Goal: Task Accomplishment & Management: Complete application form

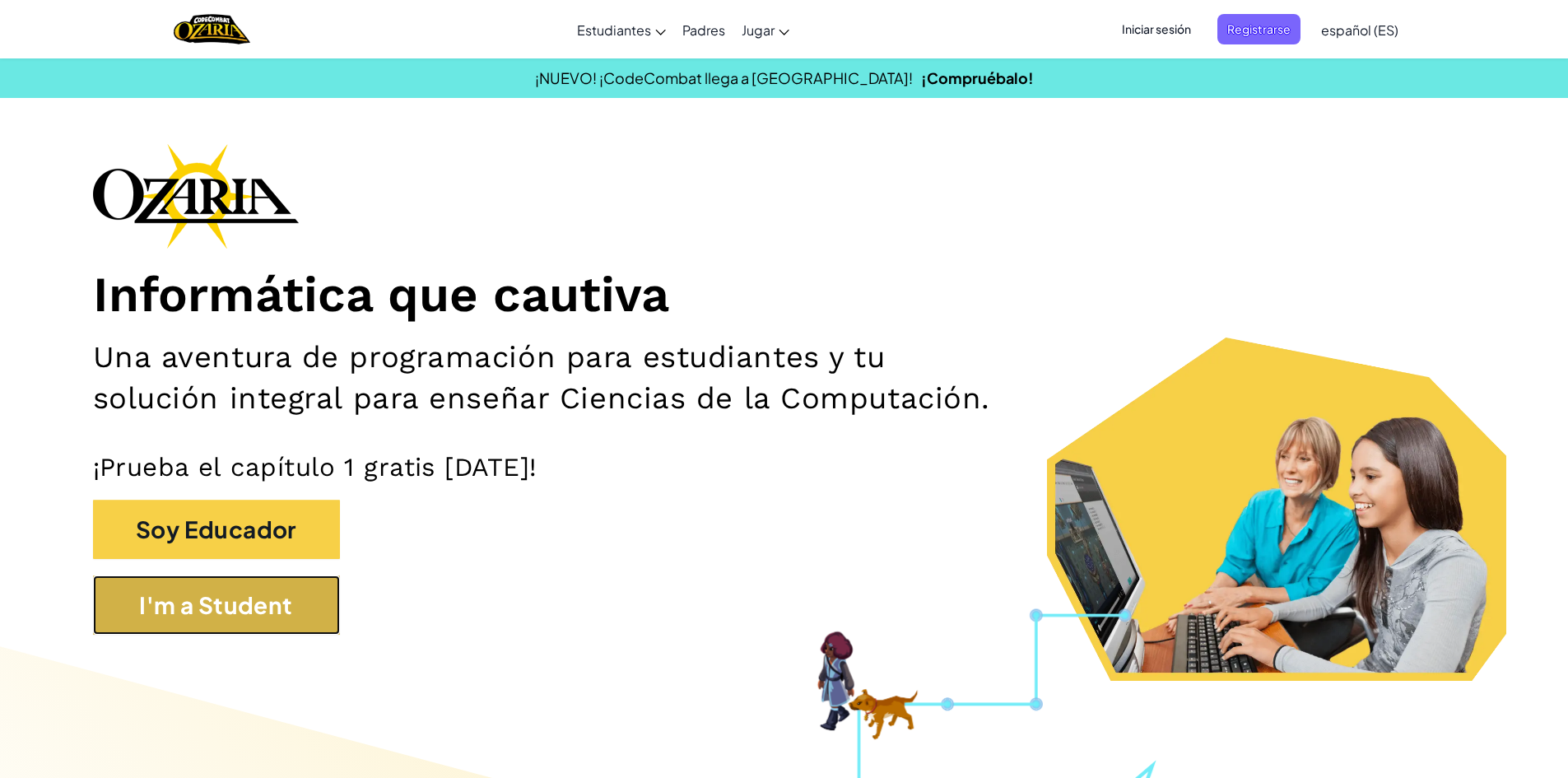
click at [220, 608] on button "I'm a Student" at bounding box center [216, 605] width 247 height 60
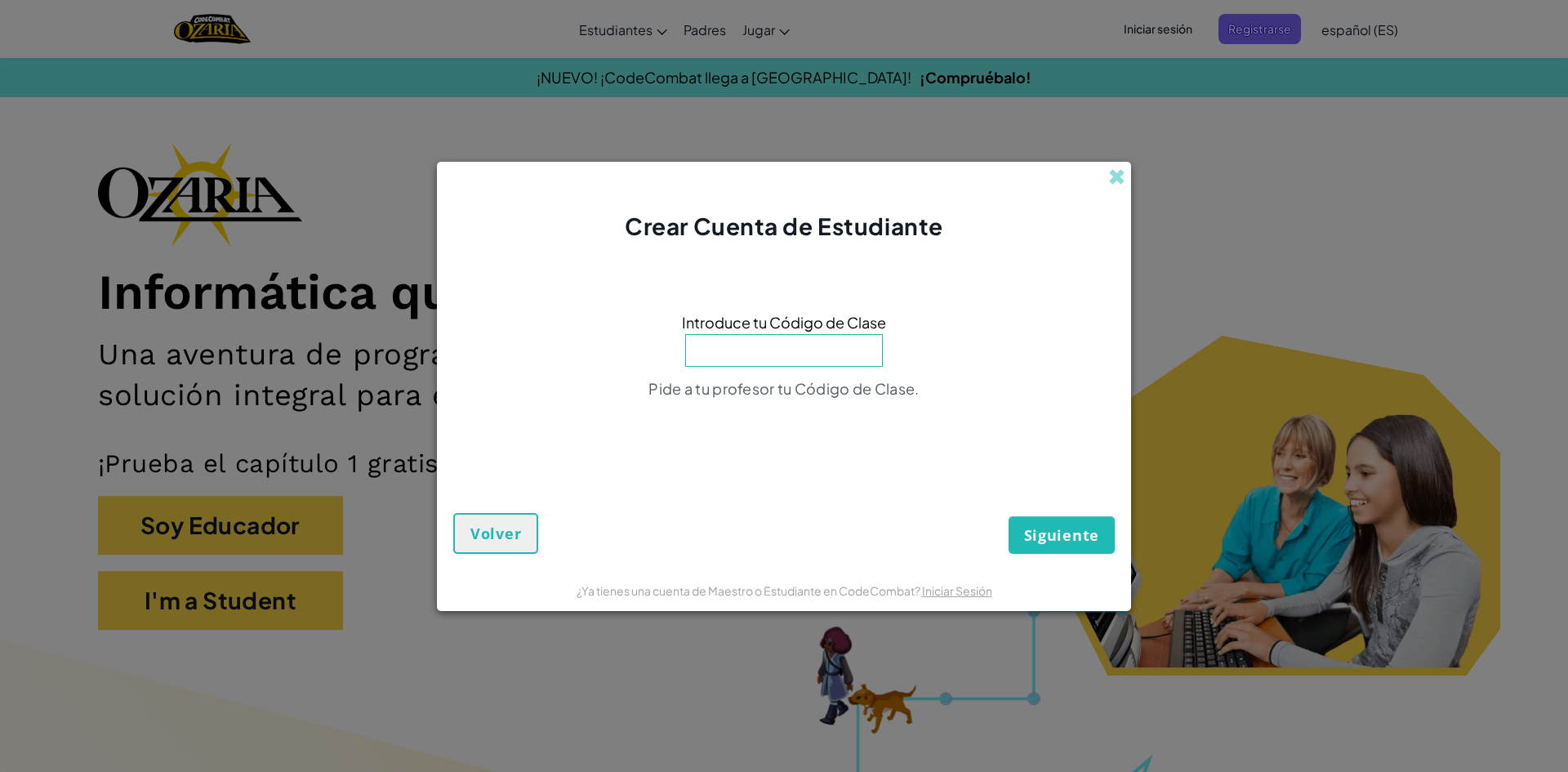
type input "b"
type input "Batch"
type input "L"
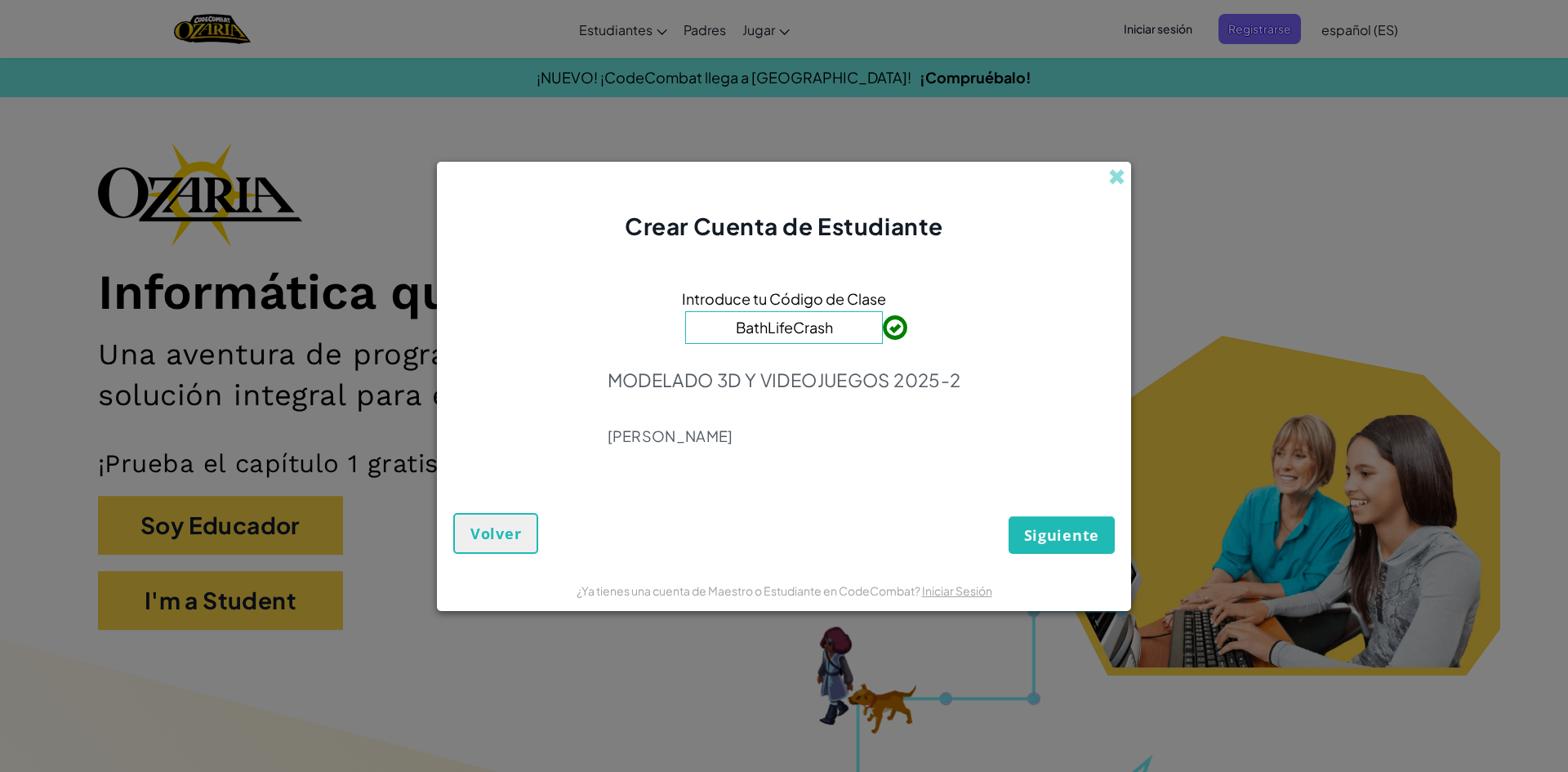
type input "BathLifeCrash"
click at [1086, 524] on button "Siguiente" at bounding box center [1062, 535] width 107 height 37
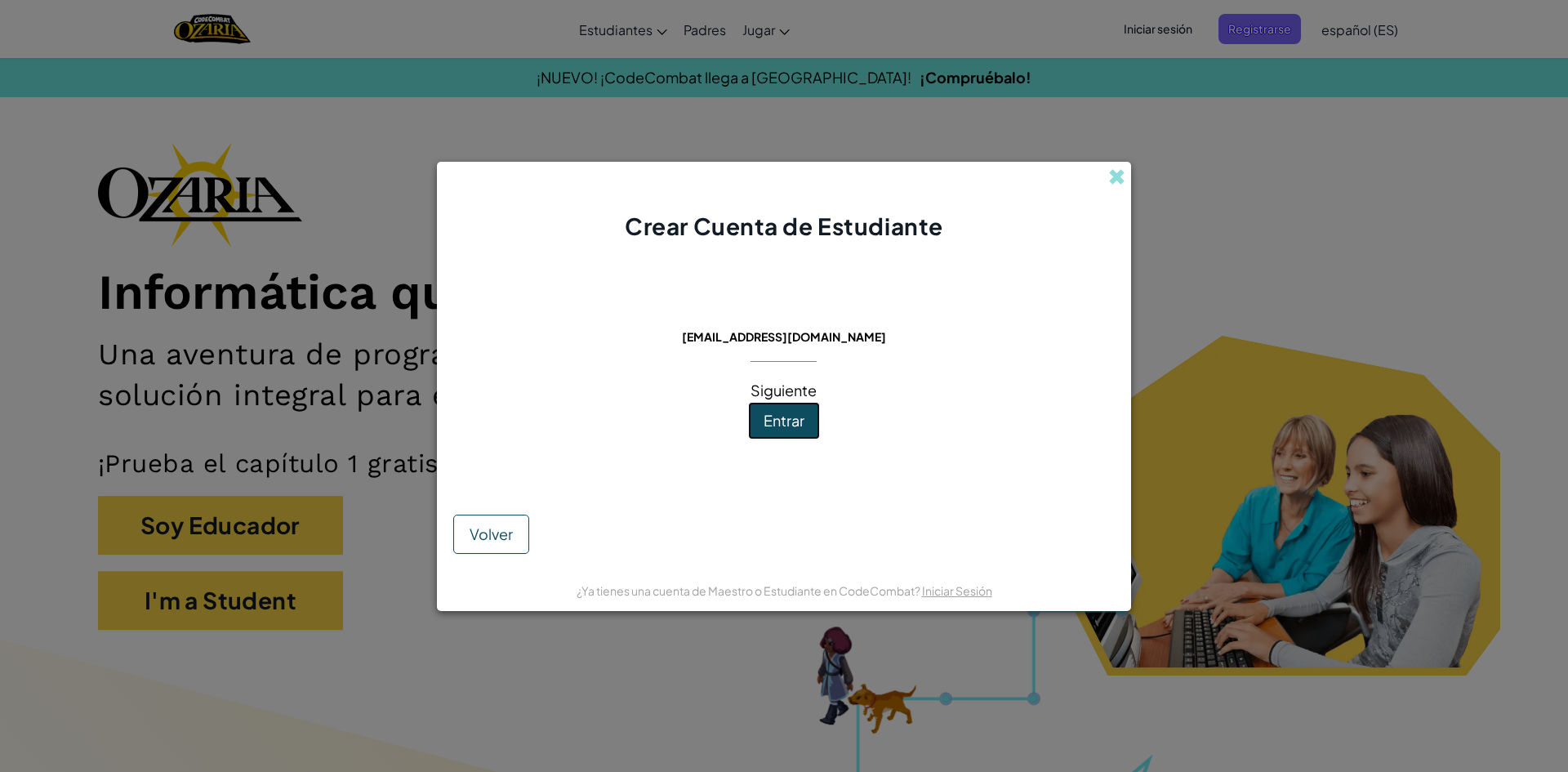
click at [772, 412] on span "Entrar" at bounding box center [783, 421] width 41 height 19
